Goal: Task Accomplishment & Management: Manage account settings

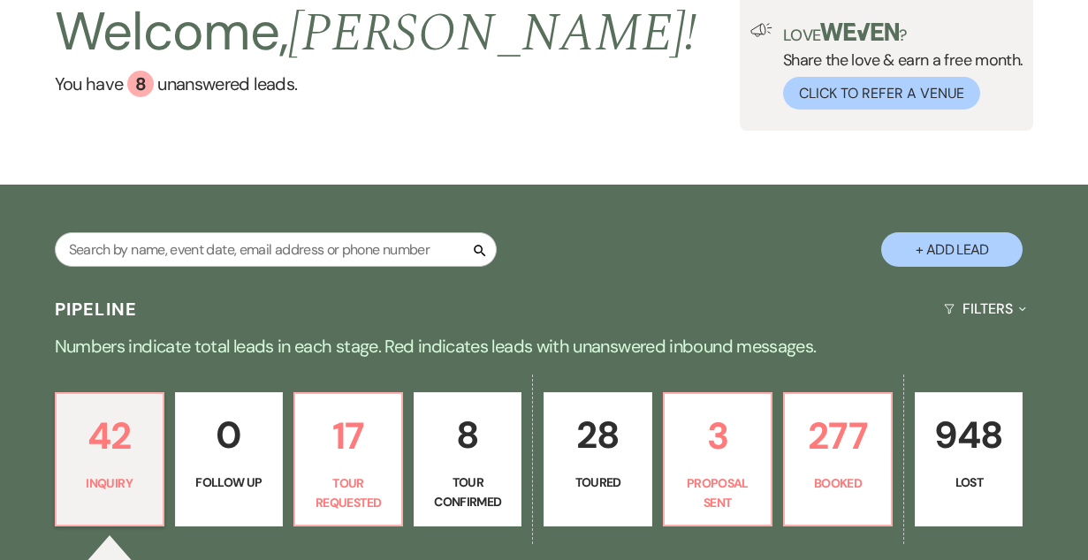
scroll to position [108, 0]
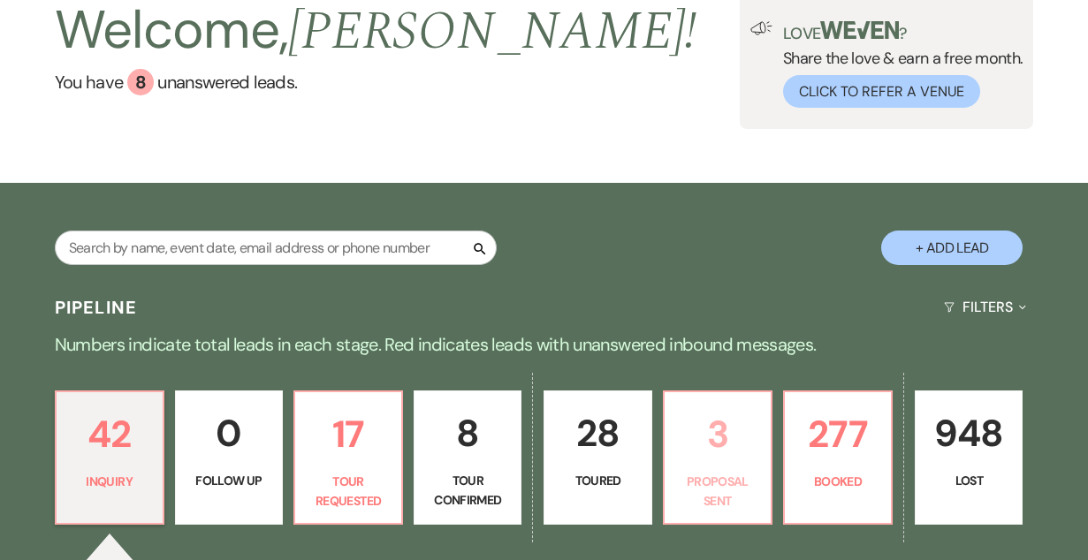
click at [724, 507] on p "Proposal Sent" at bounding box center [717, 492] width 85 height 40
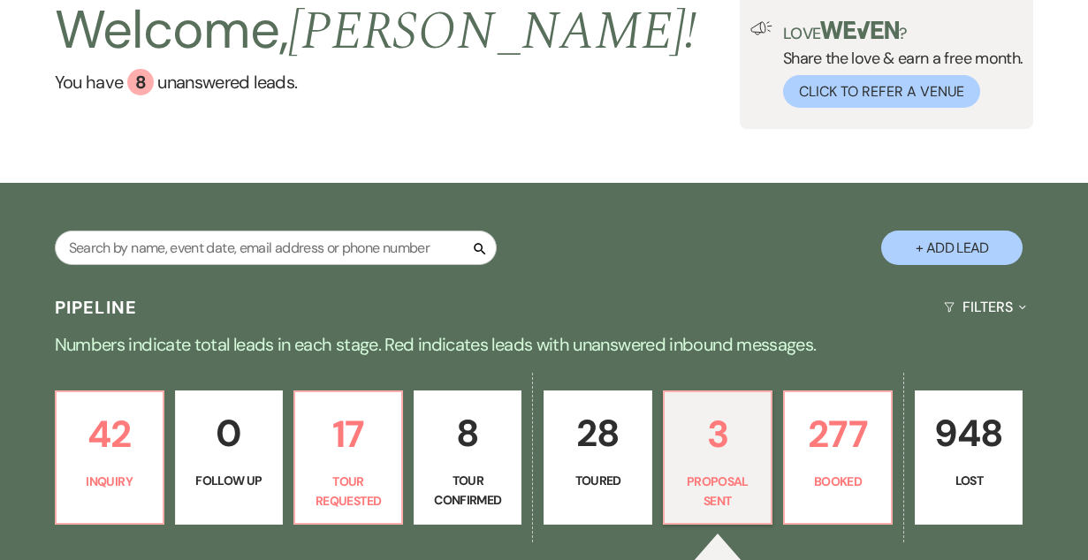
select select "6"
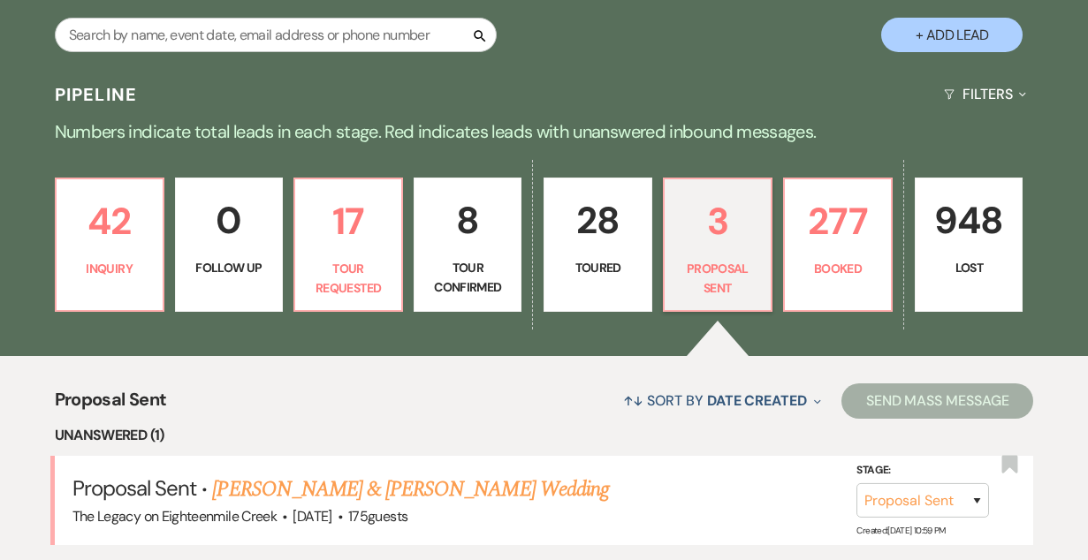
scroll to position [317, 0]
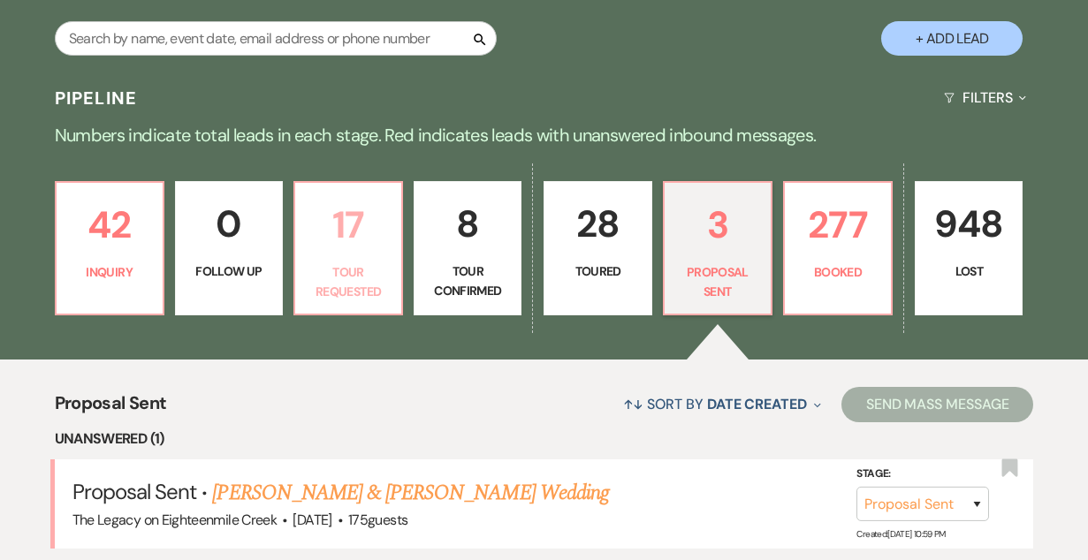
click at [320, 265] on p "Tour Requested" at bounding box center [348, 282] width 85 height 40
select select "2"
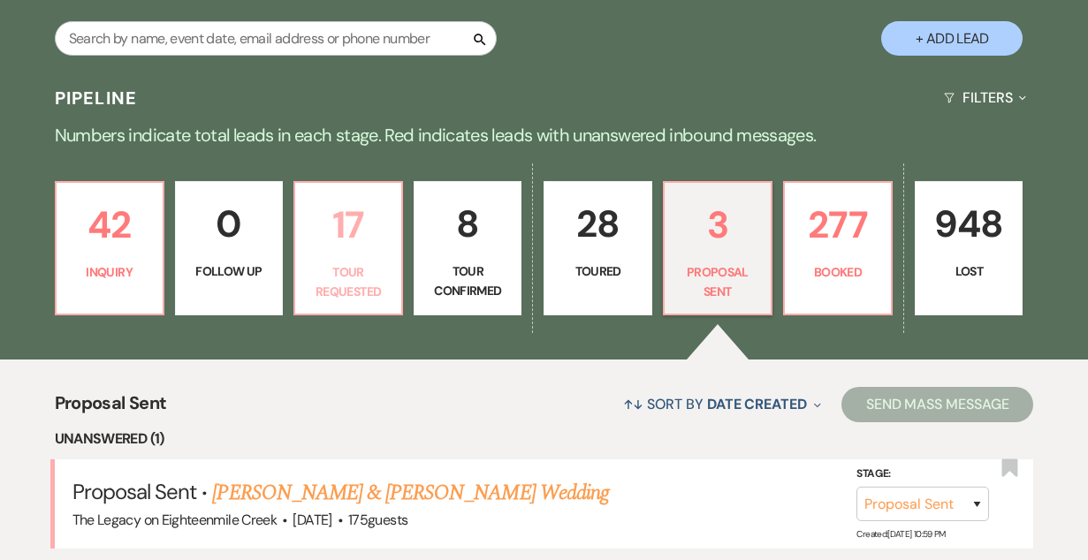
select select "2"
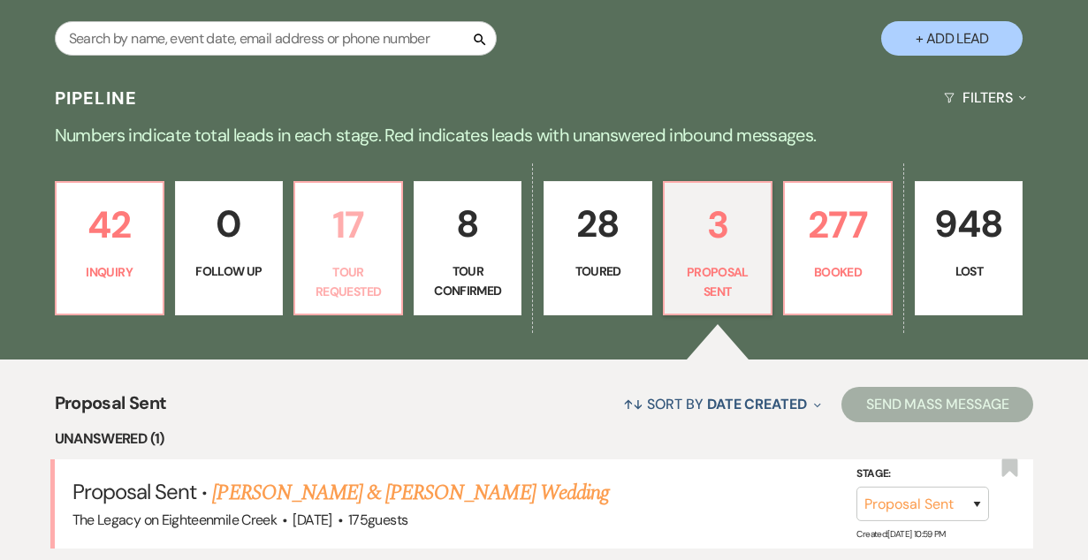
select select "2"
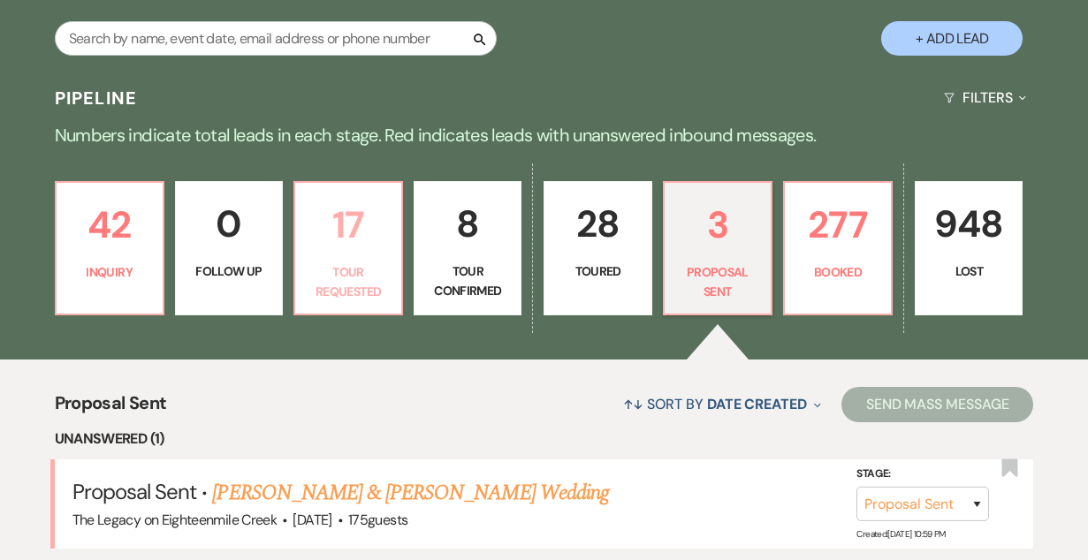
select select "2"
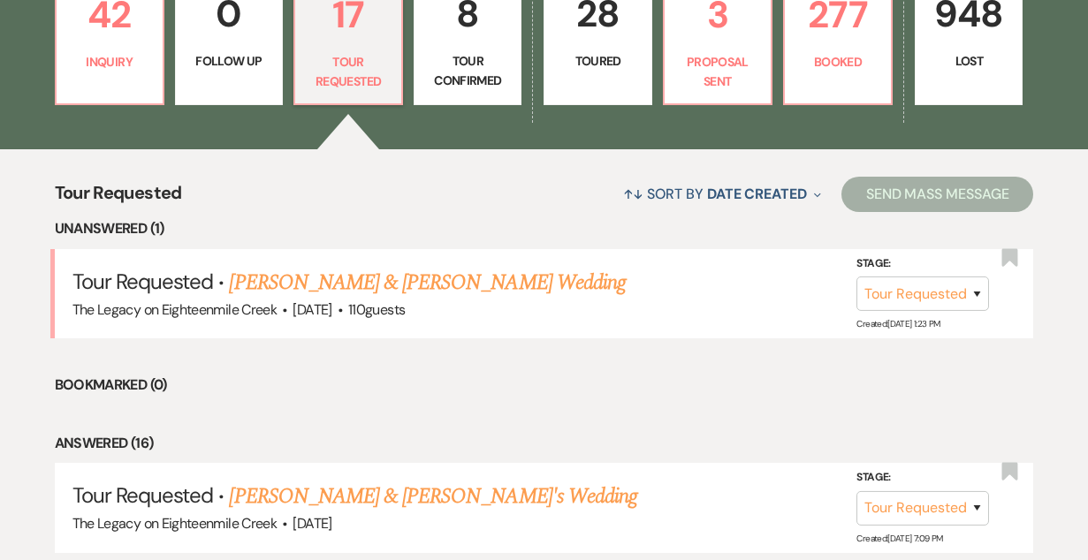
click at [462, 52] on p "Tour Confirmed" at bounding box center [467, 71] width 85 height 40
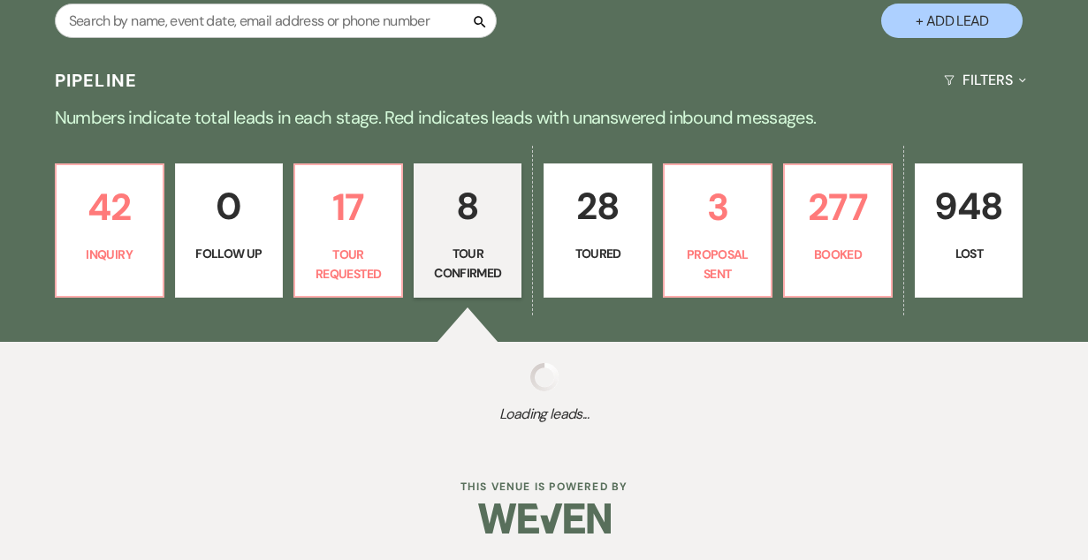
select select "4"
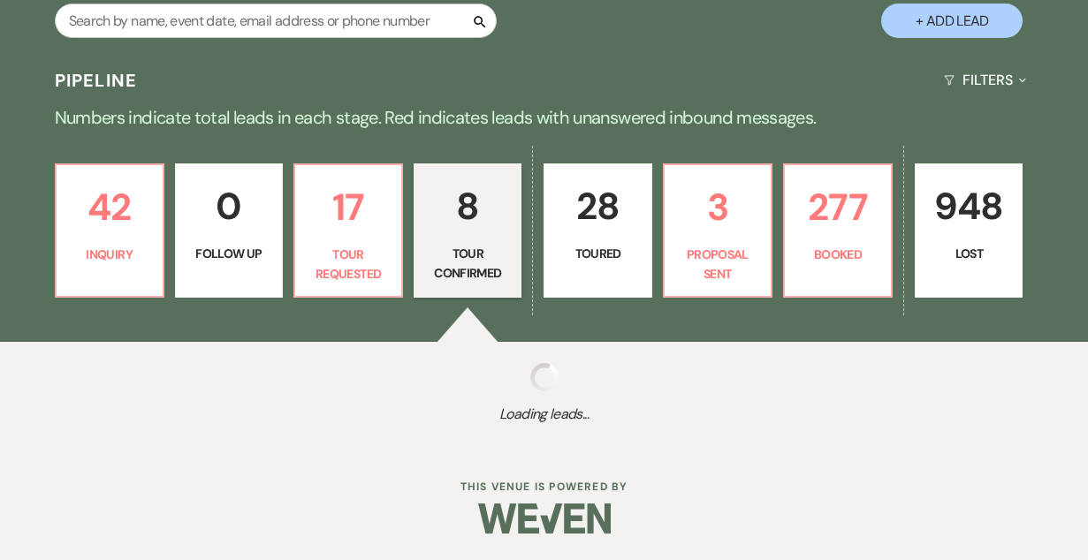
select select "4"
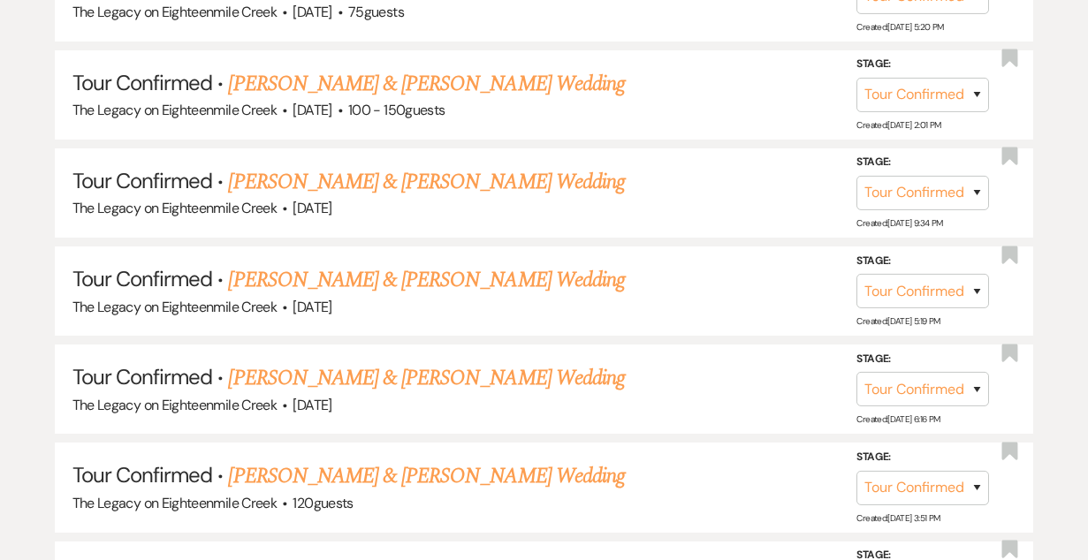
scroll to position [1053, 0]
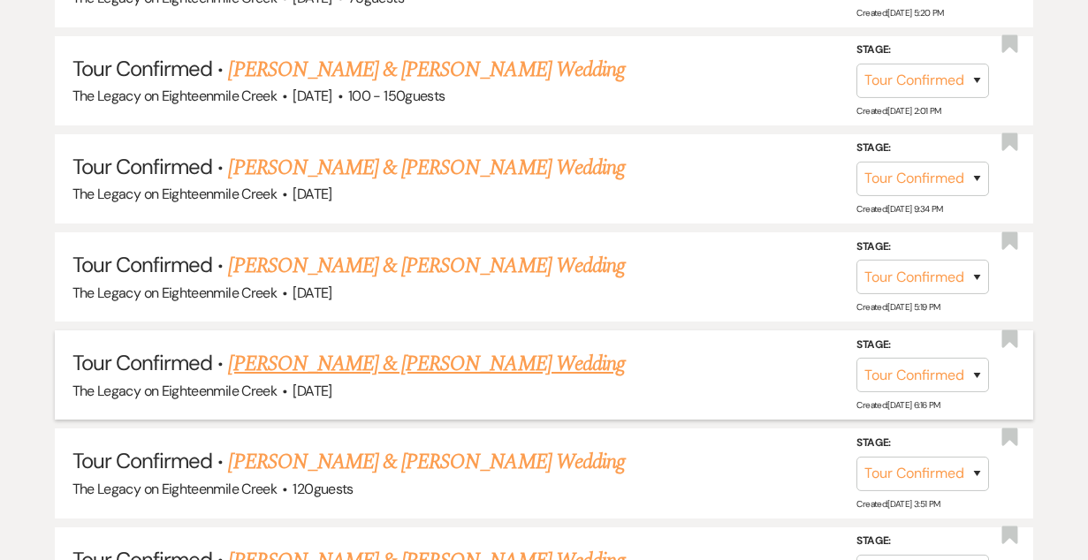
click at [498, 359] on link "[PERSON_NAME] & [PERSON_NAME] Wedding" at bounding box center [426, 364] width 396 height 32
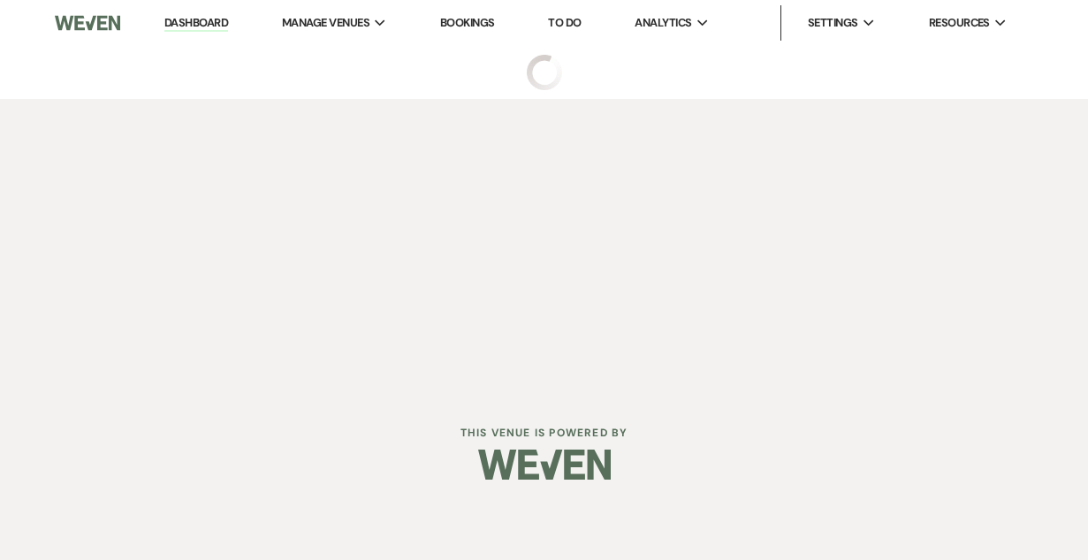
select select "4"
select select "5"
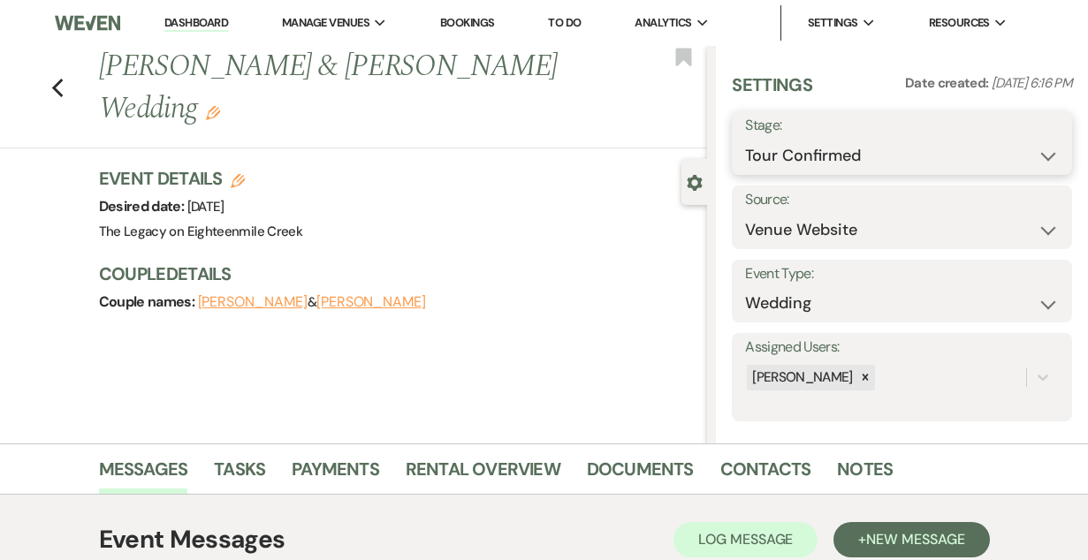
click at [838, 156] on select "Inquiry Follow Up Tour Requested Tour Confirmed Toured Proposal Sent Booked Lost" at bounding box center [902, 156] width 314 height 34
select select "8"
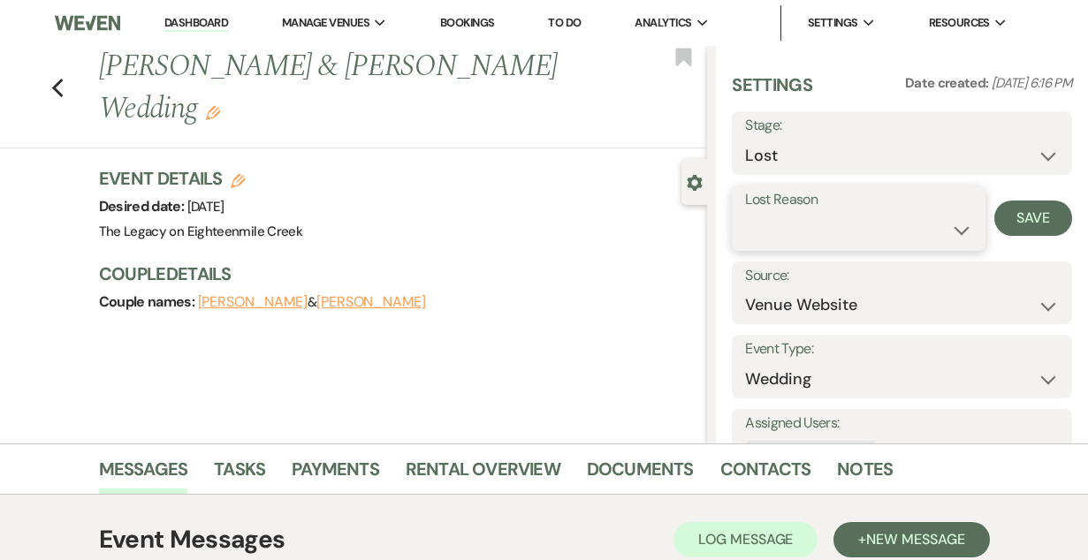
click at [818, 233] on select "Booked Elsewhere Budget Date Unavailable No Response Not a Good Match Capacity …" at bounding box center [858, 230] width 227 height 34
select select "1"
click at [926, 230] on input "Other" at bounding box center [946, 230] width 90 height 34
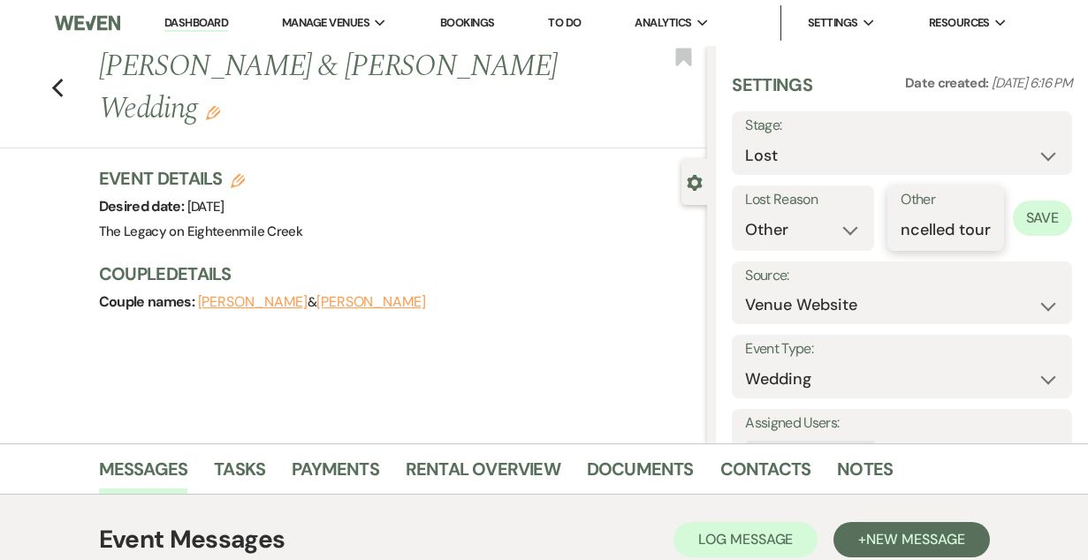
type input "cancelled tour"
click at [1048, 212] on button "Save" at bounding box center [1042, 218] width 59 height 35
click at [203, 21] on link "Dashboard" at bounding box center [196, 23] width 64 height 17
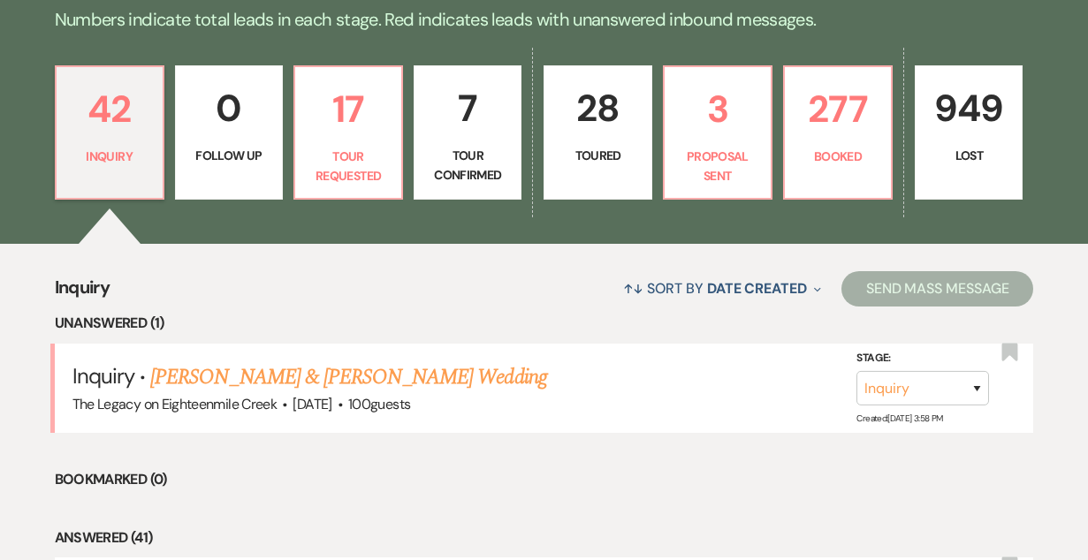
scroll to position [422, 0]
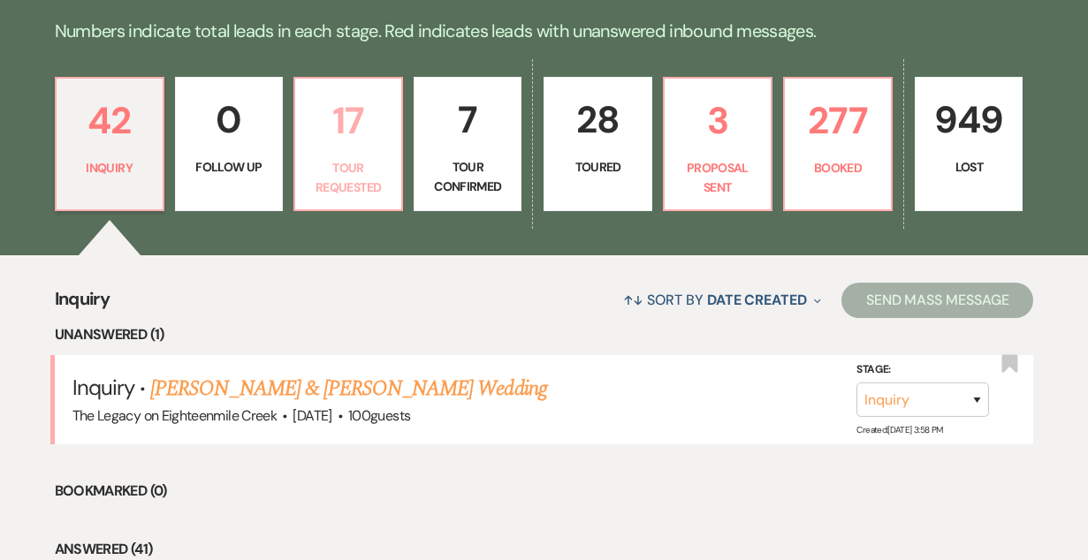
click at [338, 166] on p "Tour Requested" at bounding box center [348, 178] width 85 height 40
select select "2"
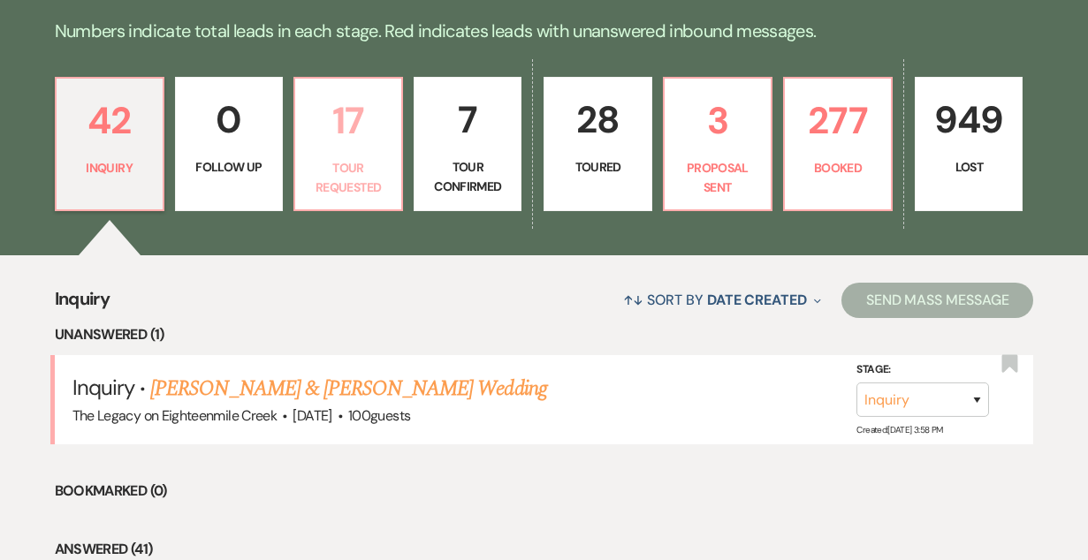
select select "2"
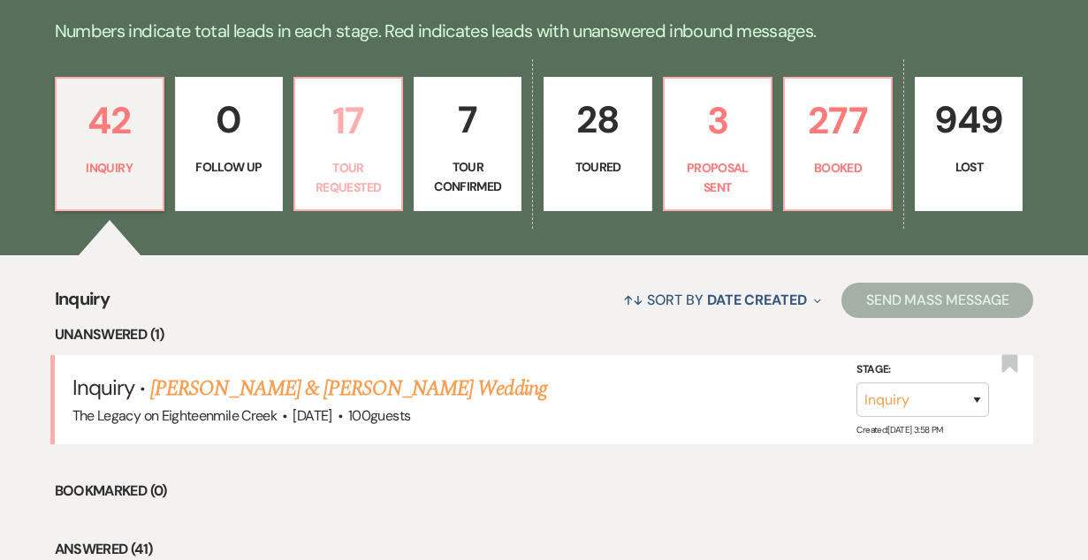
select select "2"
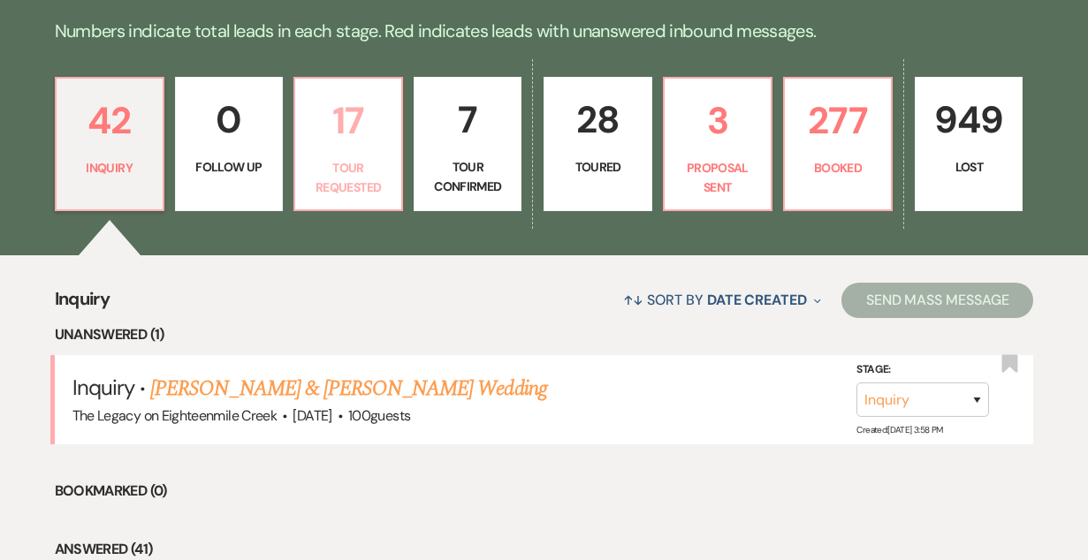
select select "2"
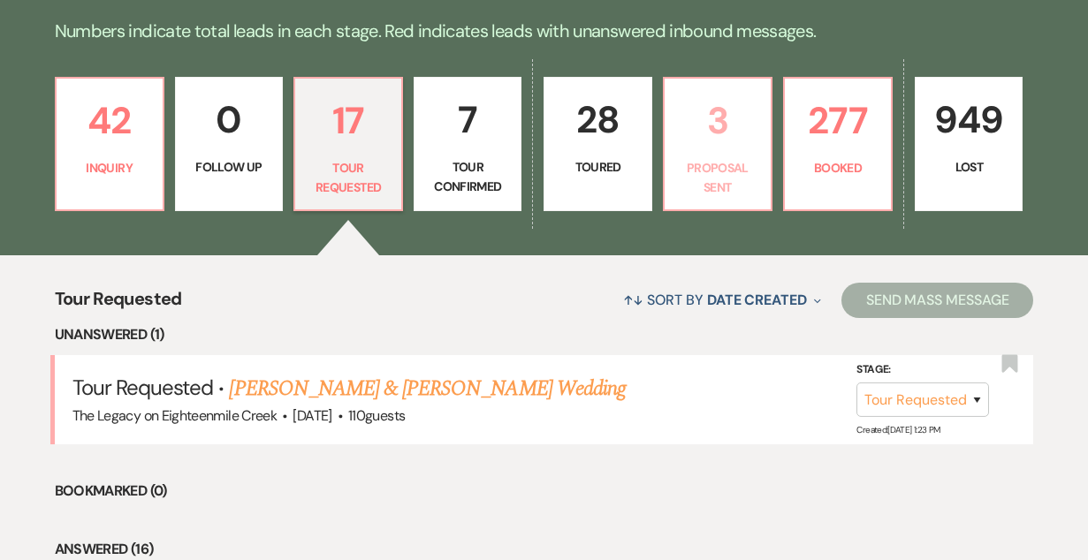
click at [719, 170] on p "Proposal Sent" at bounding box center [717, 178] width 85 height 40
select select "6"
